Goal: Task Accomplishment & Management: Use online tool/utility

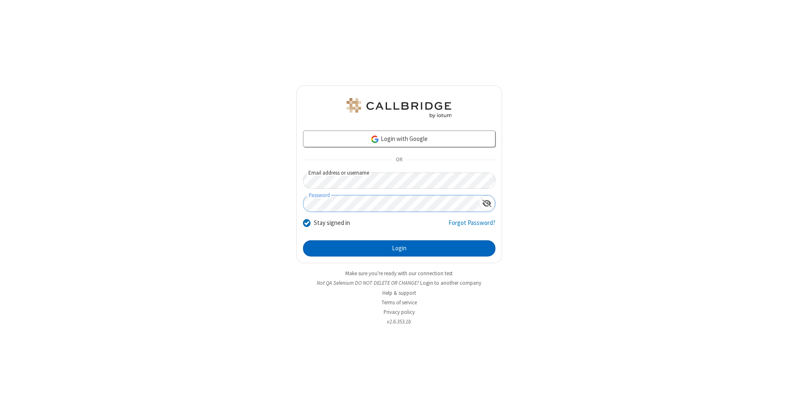
click at [399, 249] on button "Login" at bounding box center [399, 248] width 192 height 17
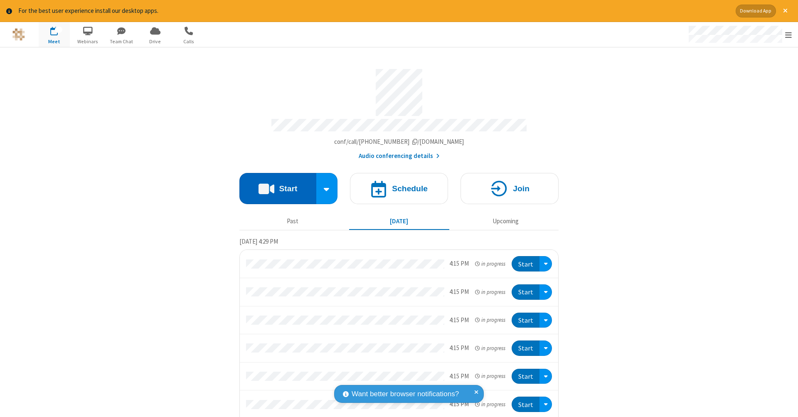
click at [274, 184] on button "Start" at bounding box center [277, 188] width 77 height 31
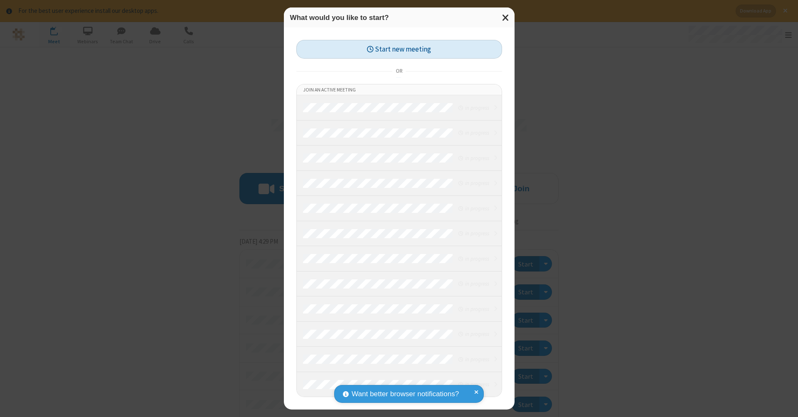
click at [399, 49] on button "Start new meeting" at bounding box center [399, 49] width 206 height 19
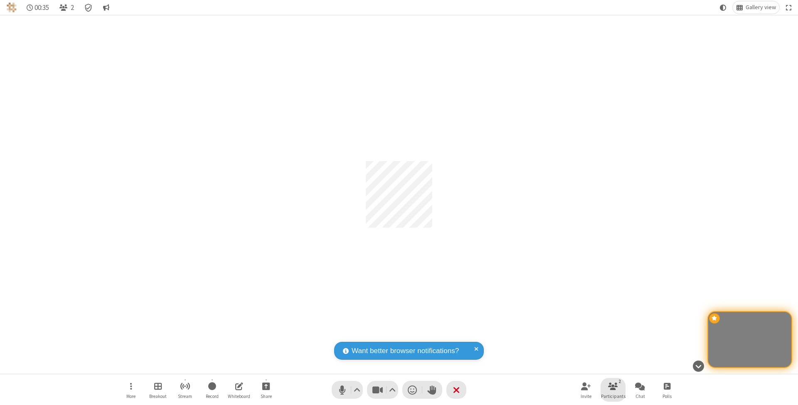
click at [613, 396] on span "Participants" at bounding box center [613, 396] width 25 height 5
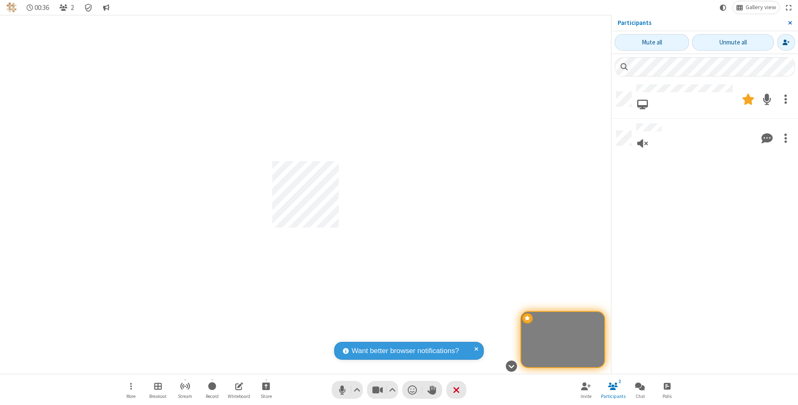
click at [790, 22] on span "Close sidebar" at bounding box center [790, 23] width 4 height 7
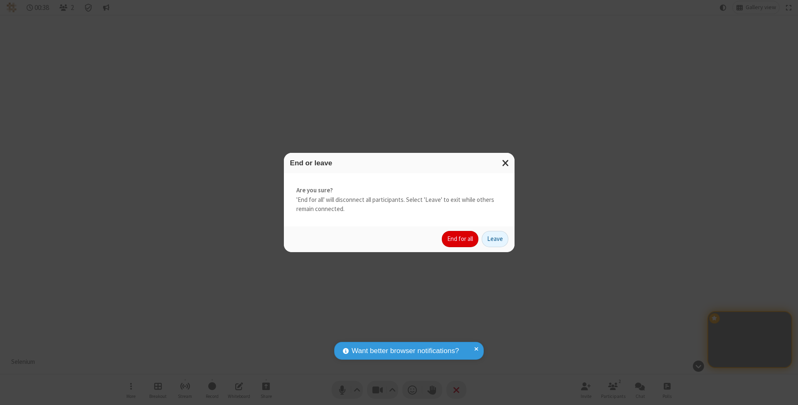
click at [461, 239] on button "End for all" at bounding box center [460, 239] width 37 height 17
